Goal: Navigation & Orientation: Find specific page/section

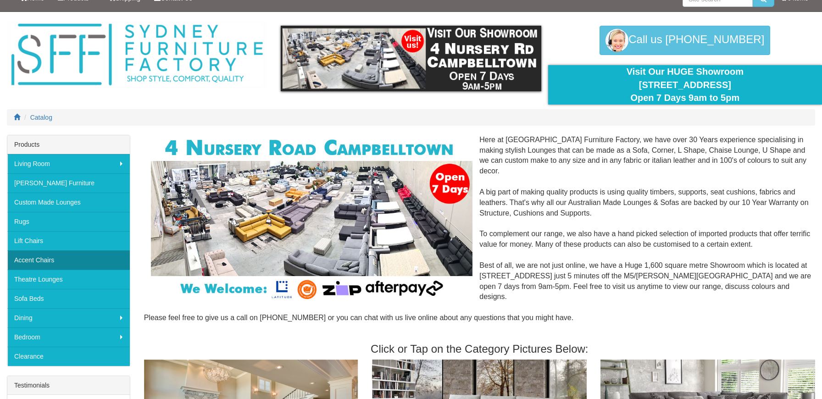
scroll to position [18, 0]
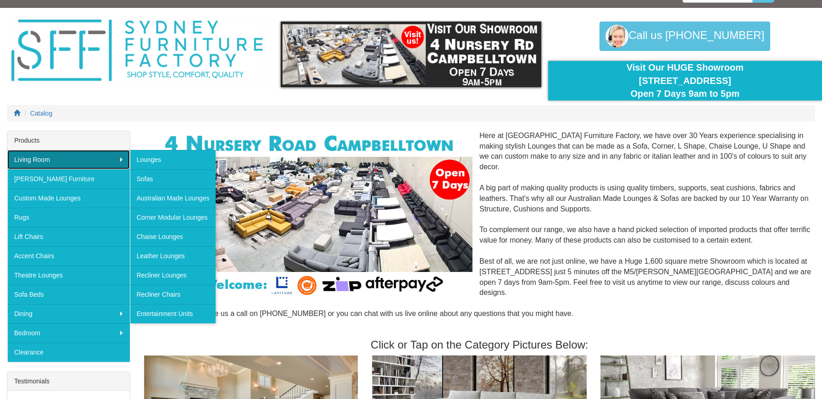
click at [82, 160] on link "Living Room" at bounding box center [68, 159] width 123 height 19
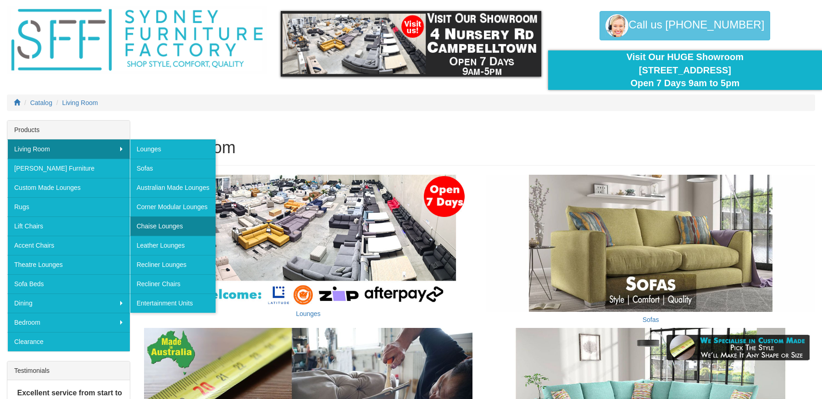
scroll to position [30, 0]
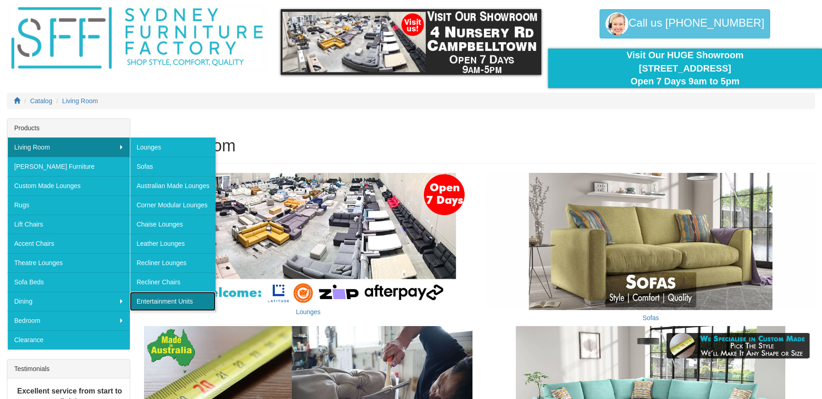
click at [173, 302] on link "Entertainment Units" at bounding box center [173, 301] width 86 height 19
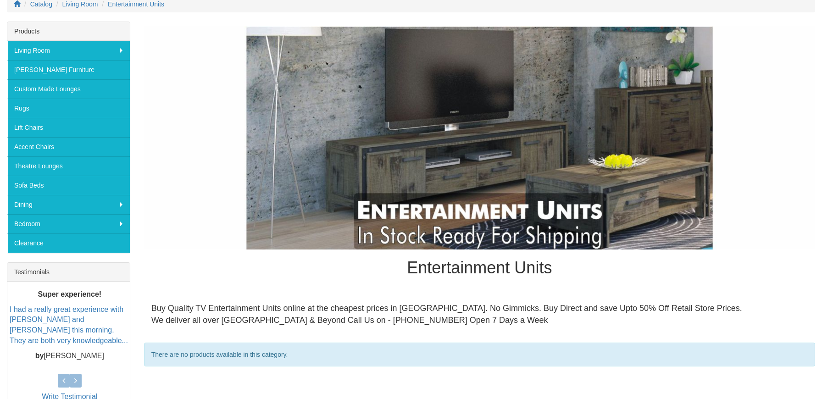
scroll to position [221, 0]
